Goal: Task Accomplishment & Management: Complete application form

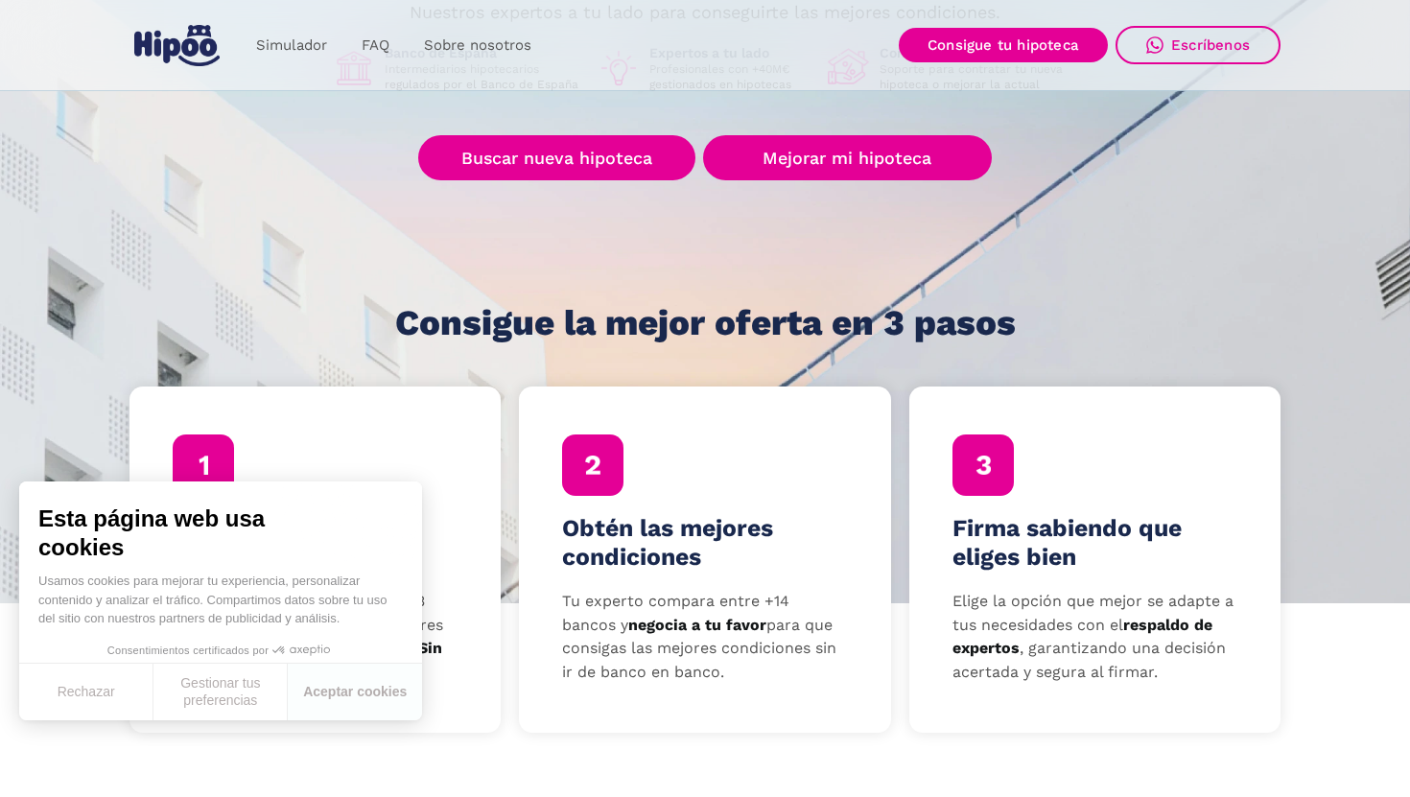
scroll to position [342, 0]
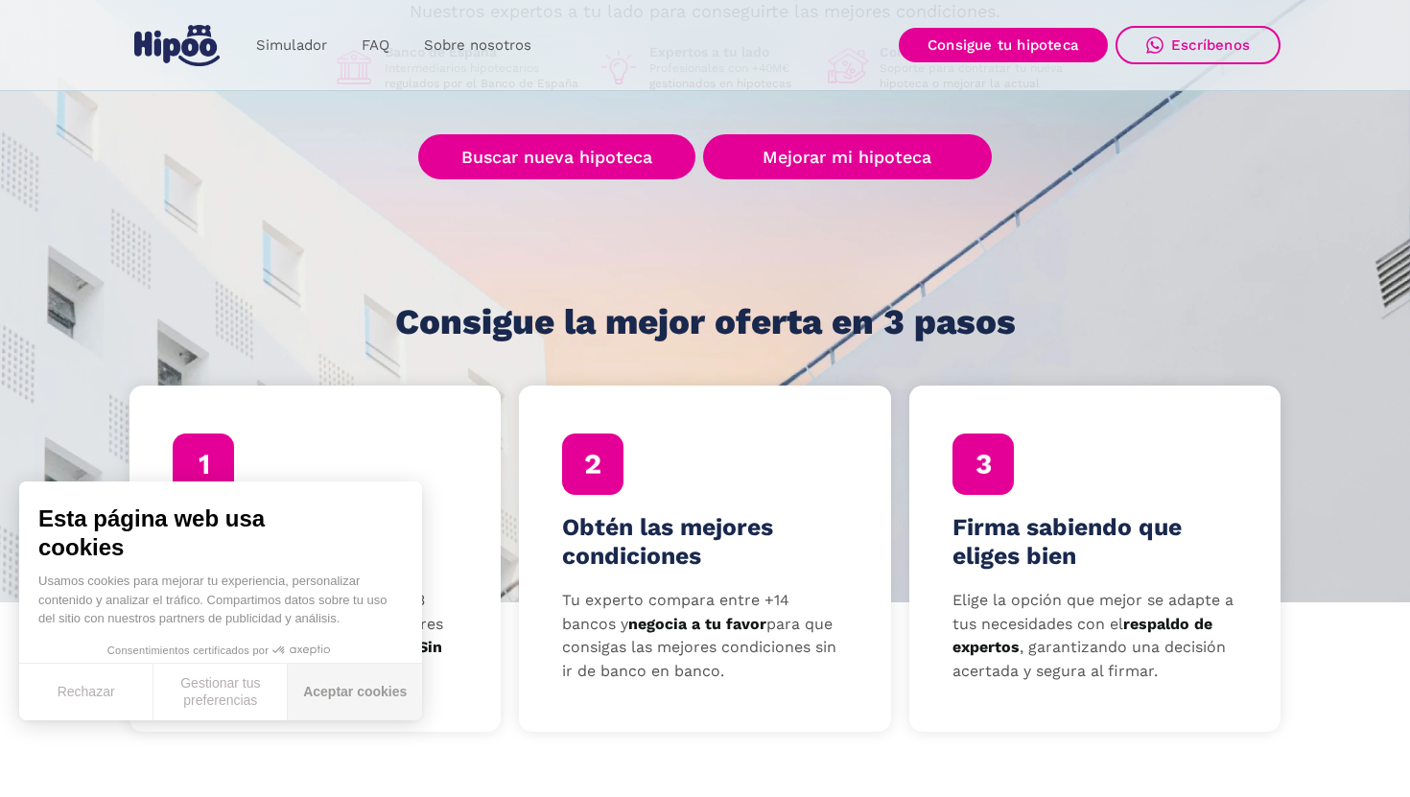
click at [345, 694] on button "Aceptar cookies" at bounding box center [355, 692] width 134 height 57
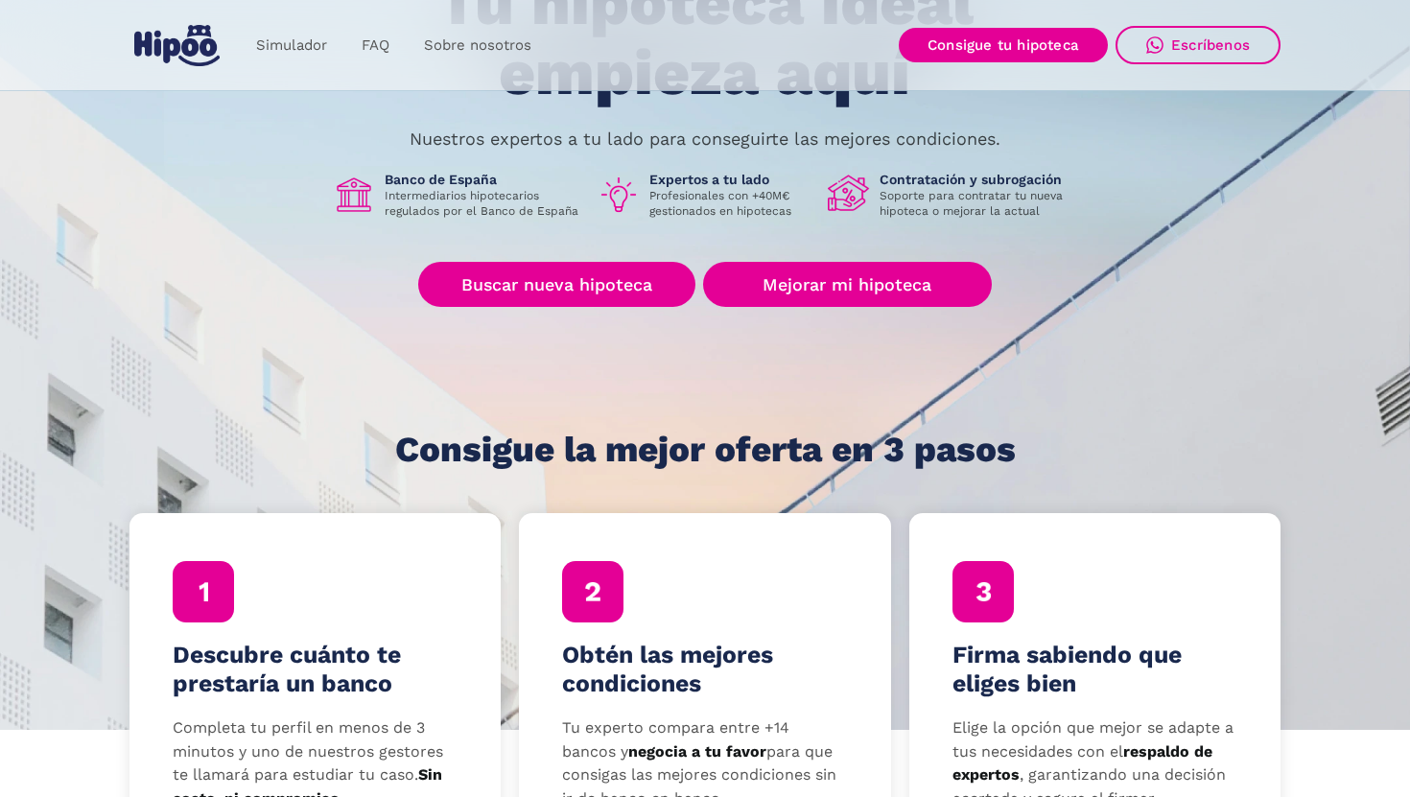
scroll to position [0, 0]
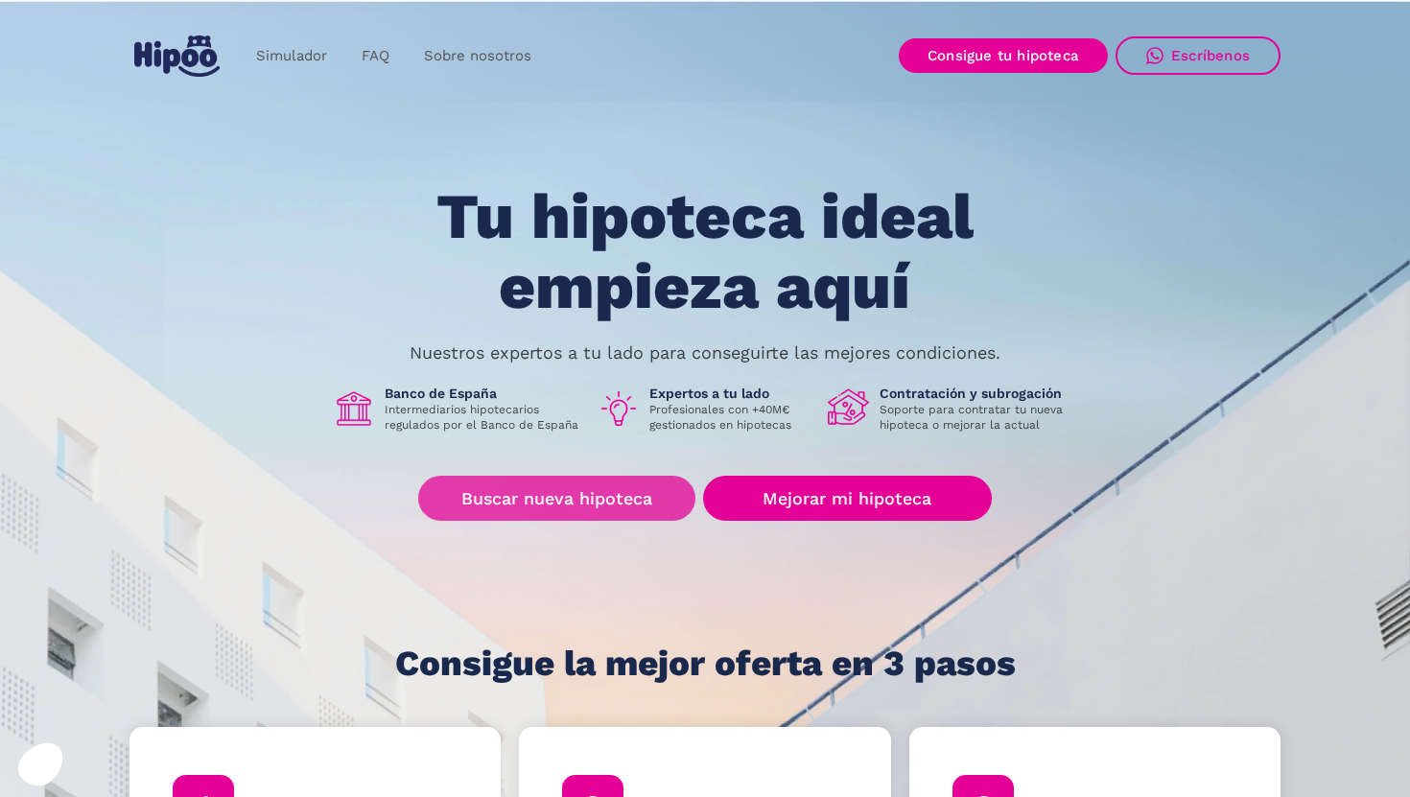
click at [516, 502] on link "Buscar nueva hipoteca" at bounding box center [556, 498] width 277 height 45
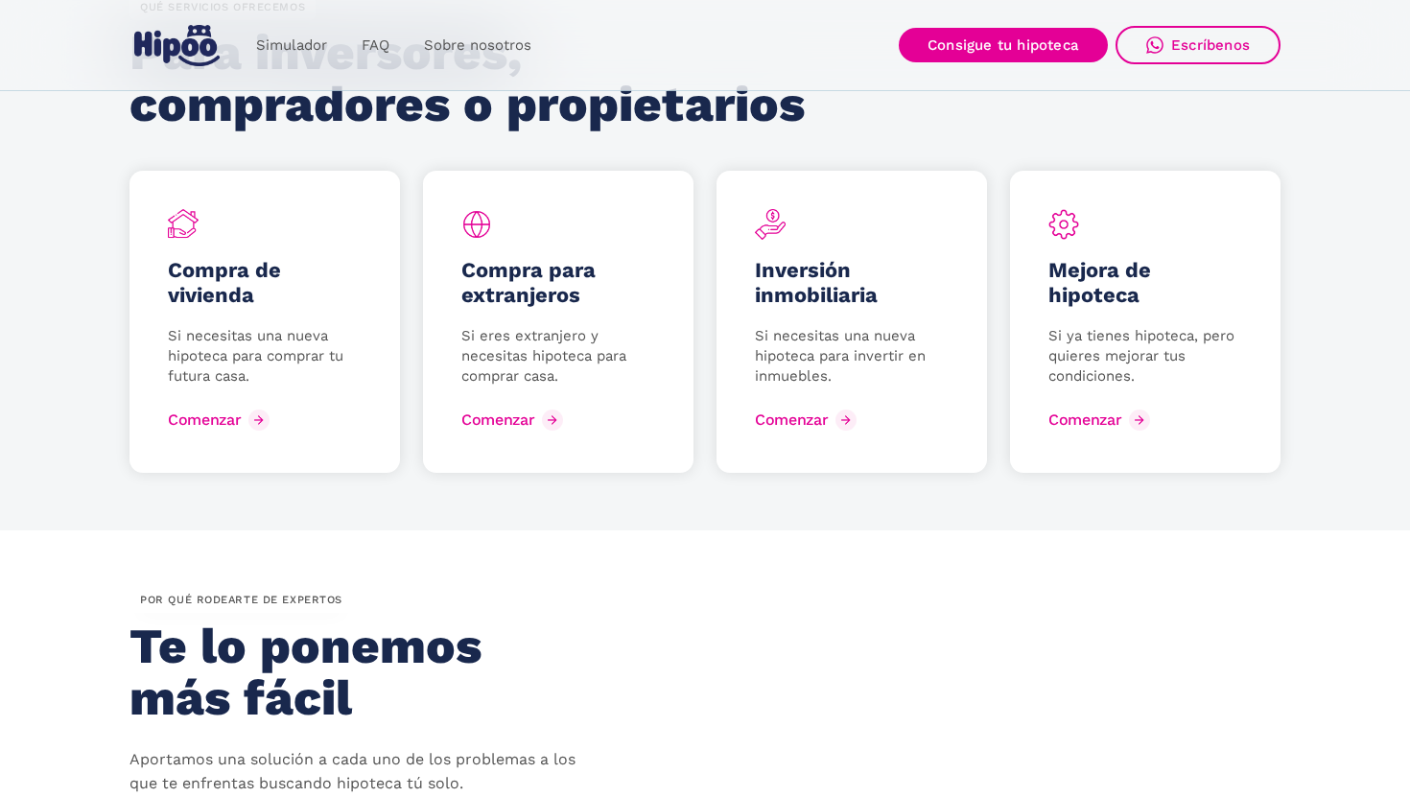
scroll to position [2586, 0]
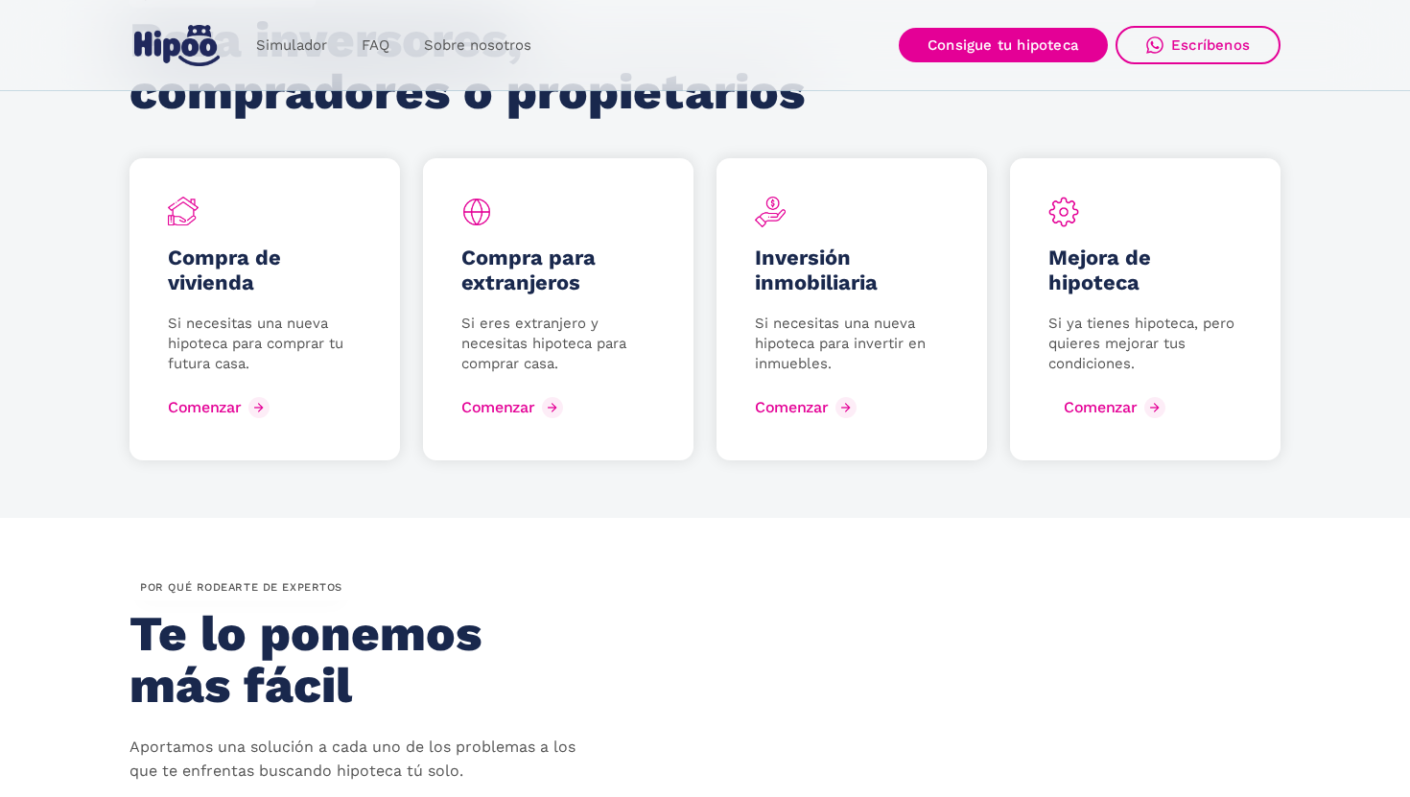
click at [1067, 412] on div "Comenzar" at bounding box center [1100, 407] width 73 height 18
